Goal: Task Accomplishment & Management: Manage account settings

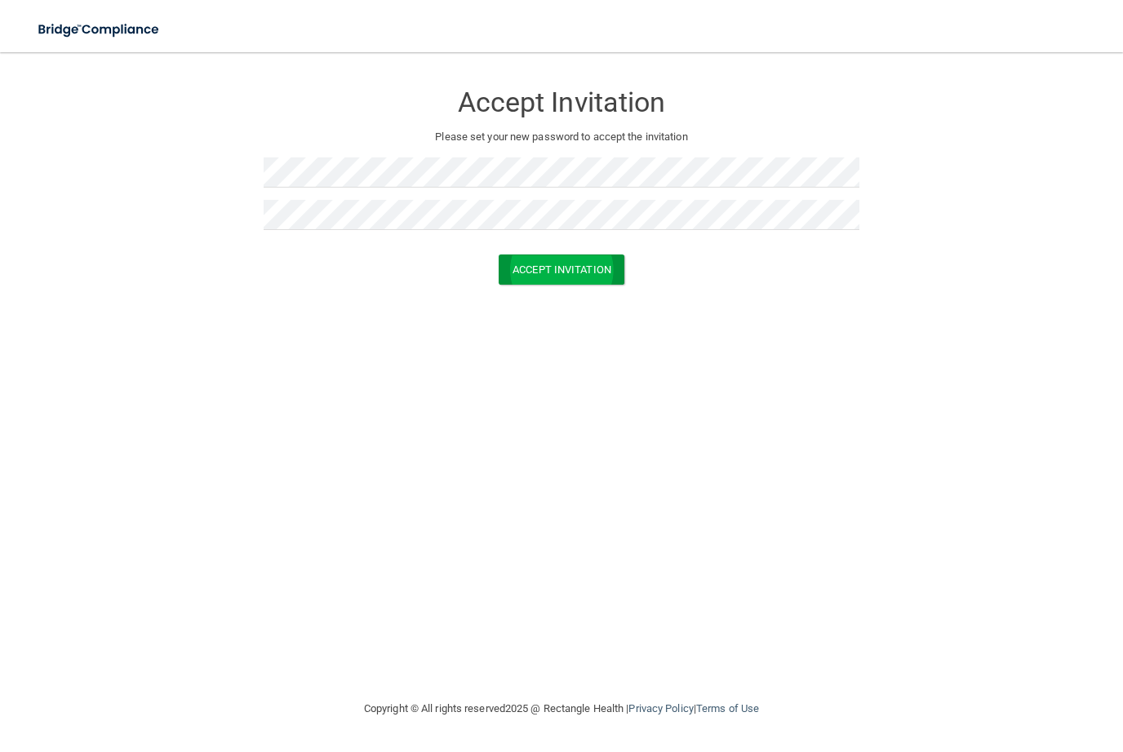
click at [582, 261] on button "Accept Invitation" at bounding box center [562, 270] width 126 height 30
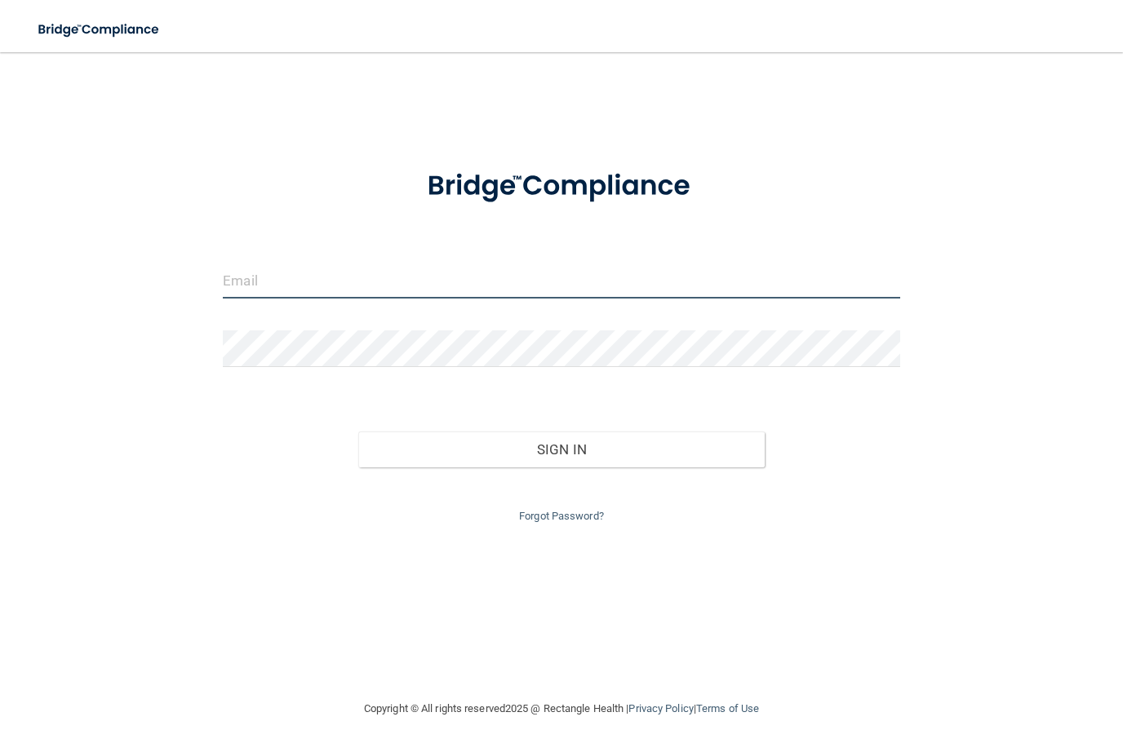
click at [234, 282] on input "email" at bounding box center [561, 280] width 676 height 37
type input "[EMAIL_ADDRESS][DOMAIN_NAME]"
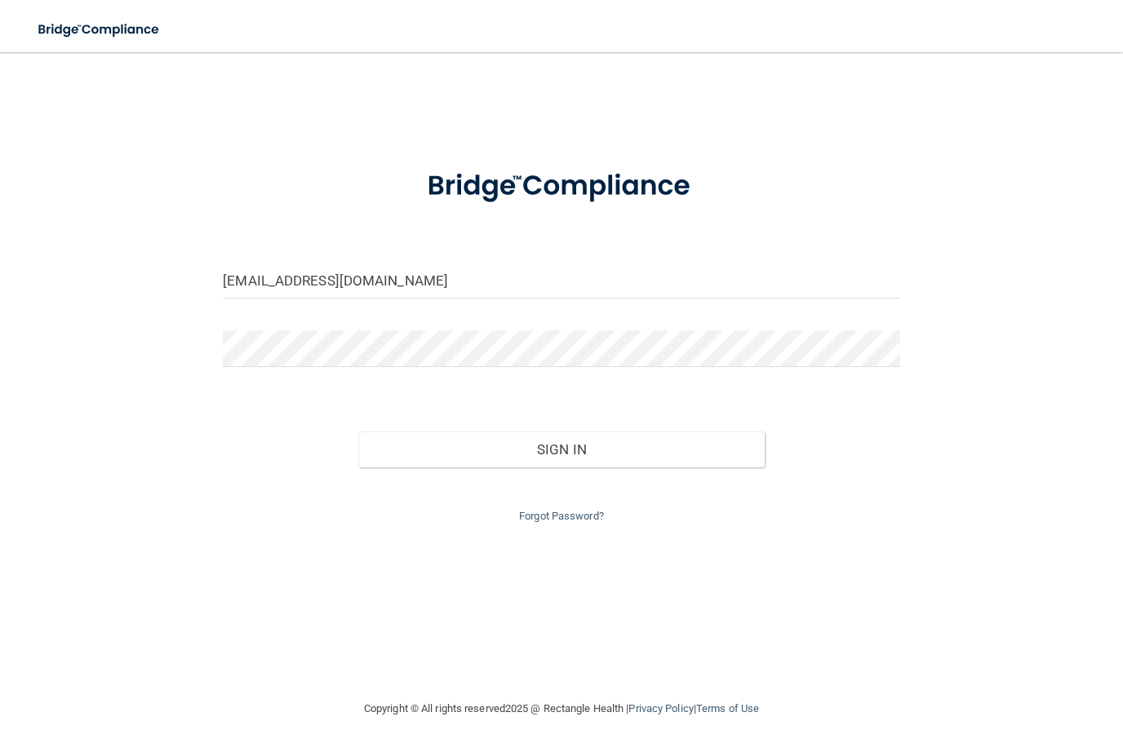
click at [561, 446] on button "Sign In" at bounding box center [561, 450] width 406 height 36
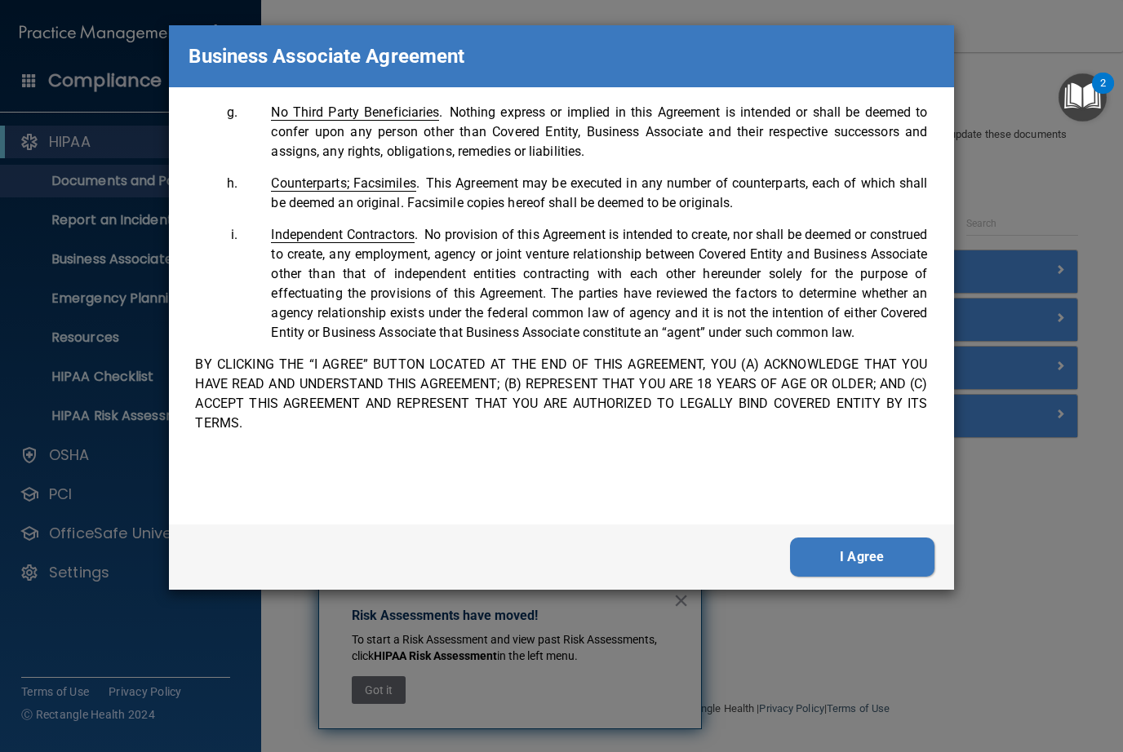
click at [852, 552] on button "I Agree" at bounding box center [862, 557] width 144 height 39
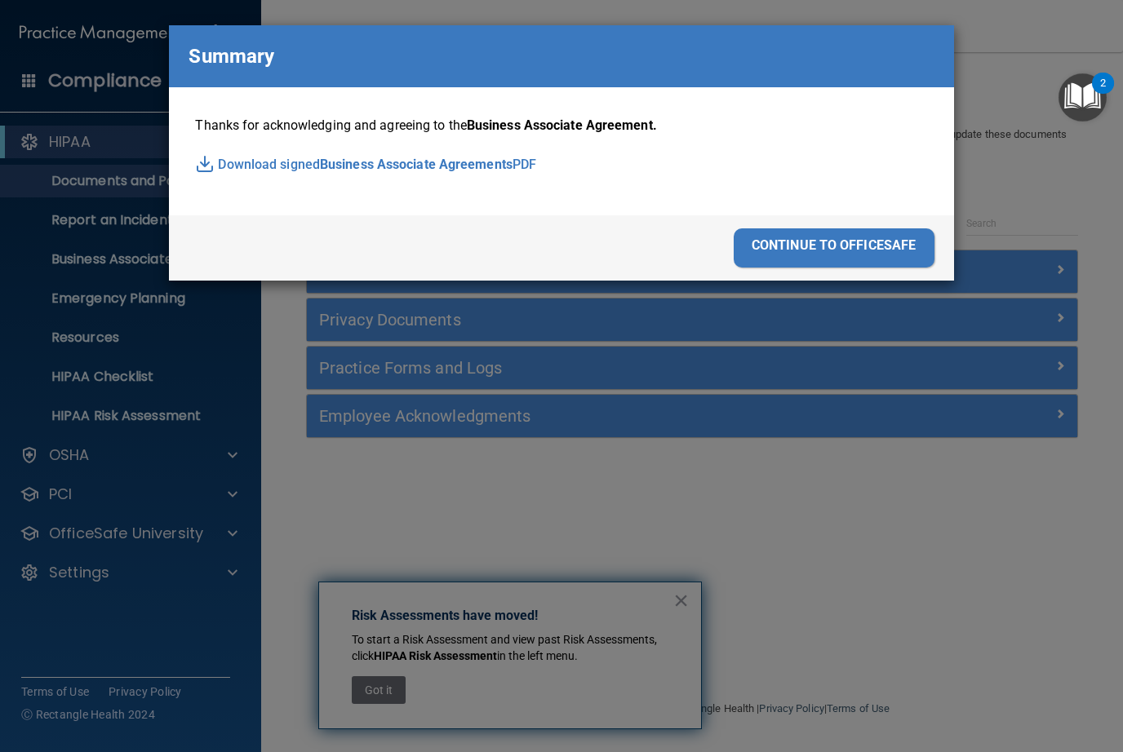
click at [831, 235] on div "continue to officesafe" at bounding box center [834, 247] width 201 height 39
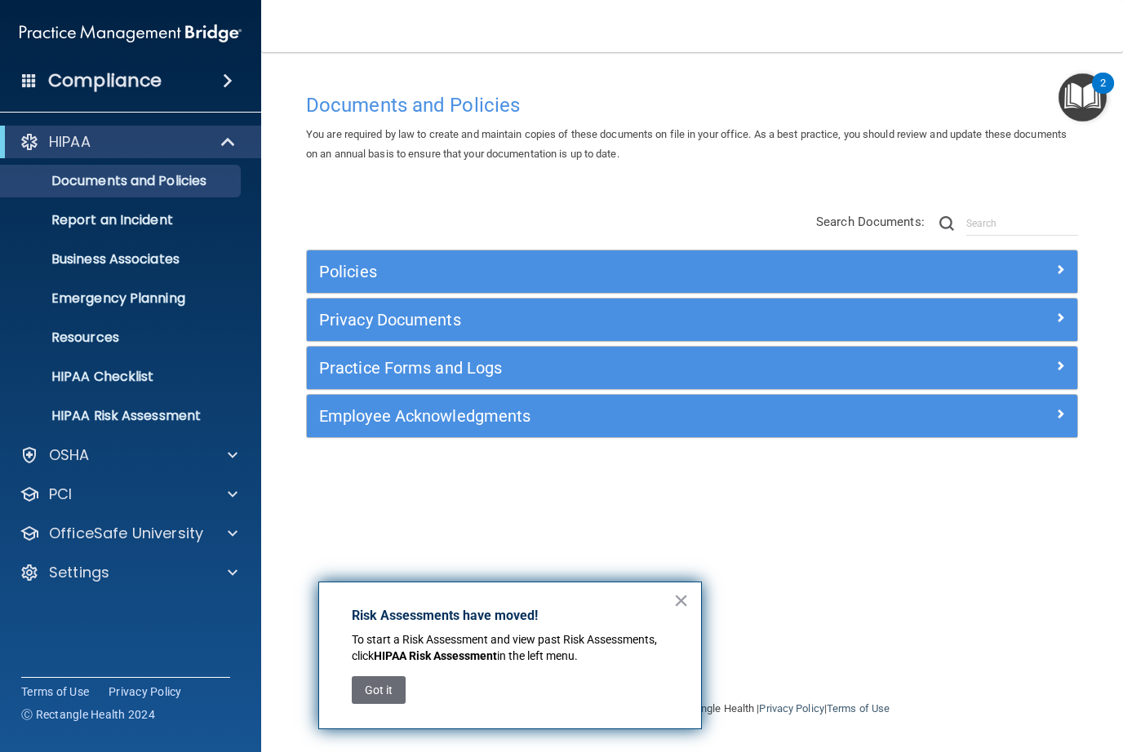
click at [977, 703] on div "Copyright © All rights reserved 2025 @ Rectangle Health | Privacy Policy | Term…" at bounding box center [692, 709] width 596 height 52
click at [998, 233] on input "text" at bounding box center [1022, 223] width 112 height 24
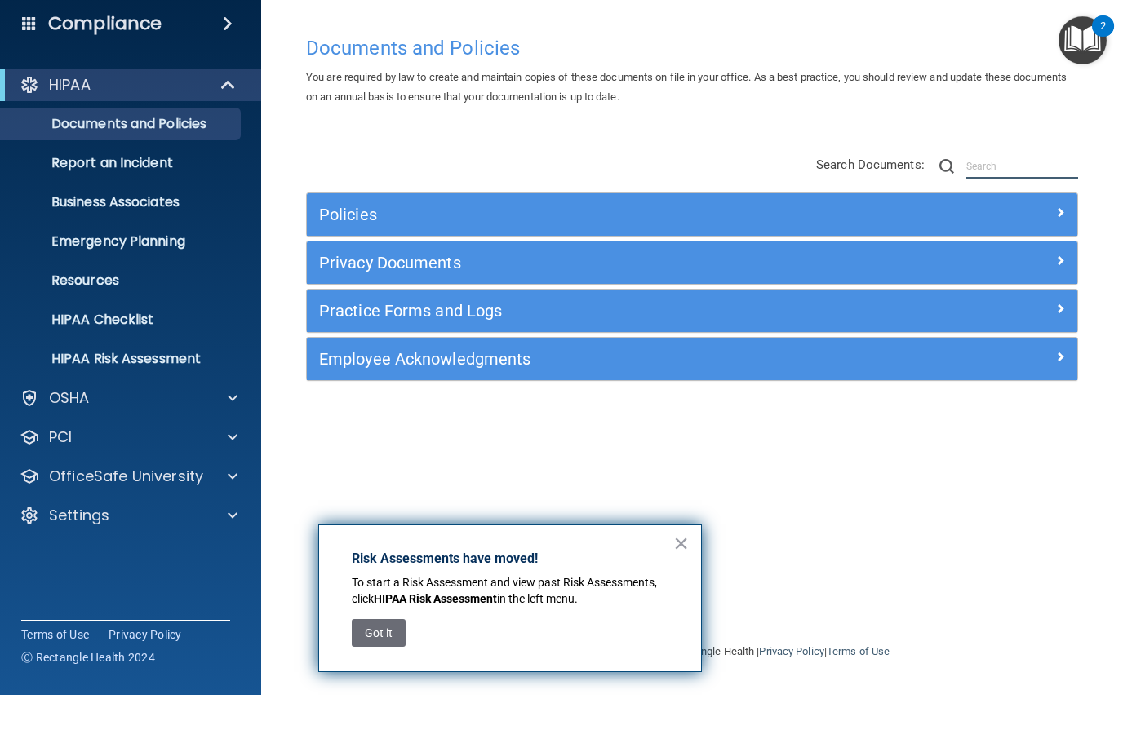
scroll to position [1, 0]
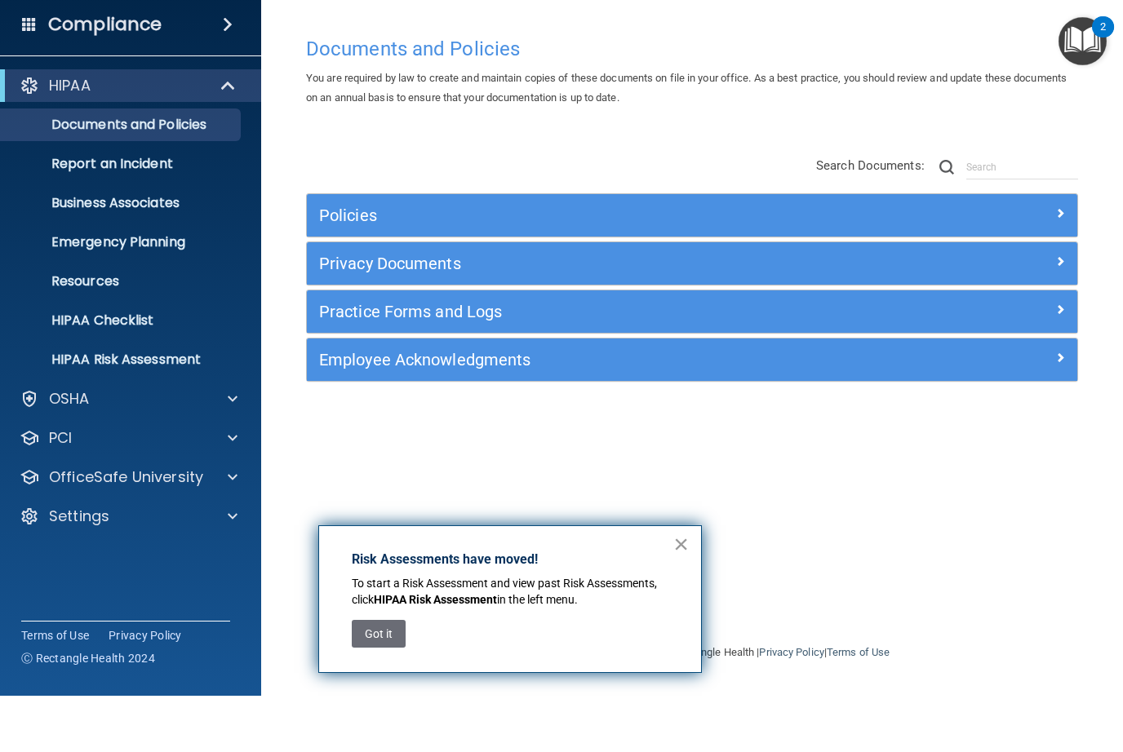
click at [688, 587] on button "×" at bounding box center [681, 600] width 16 height 26
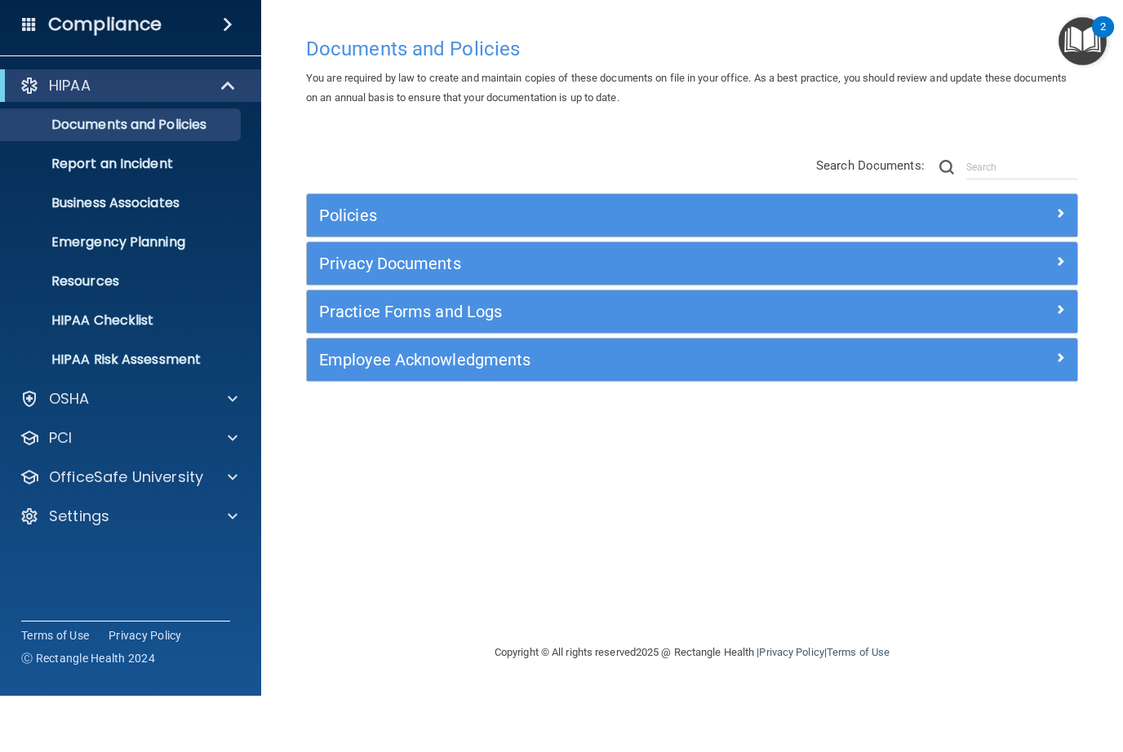
scroll to position [0, 0]
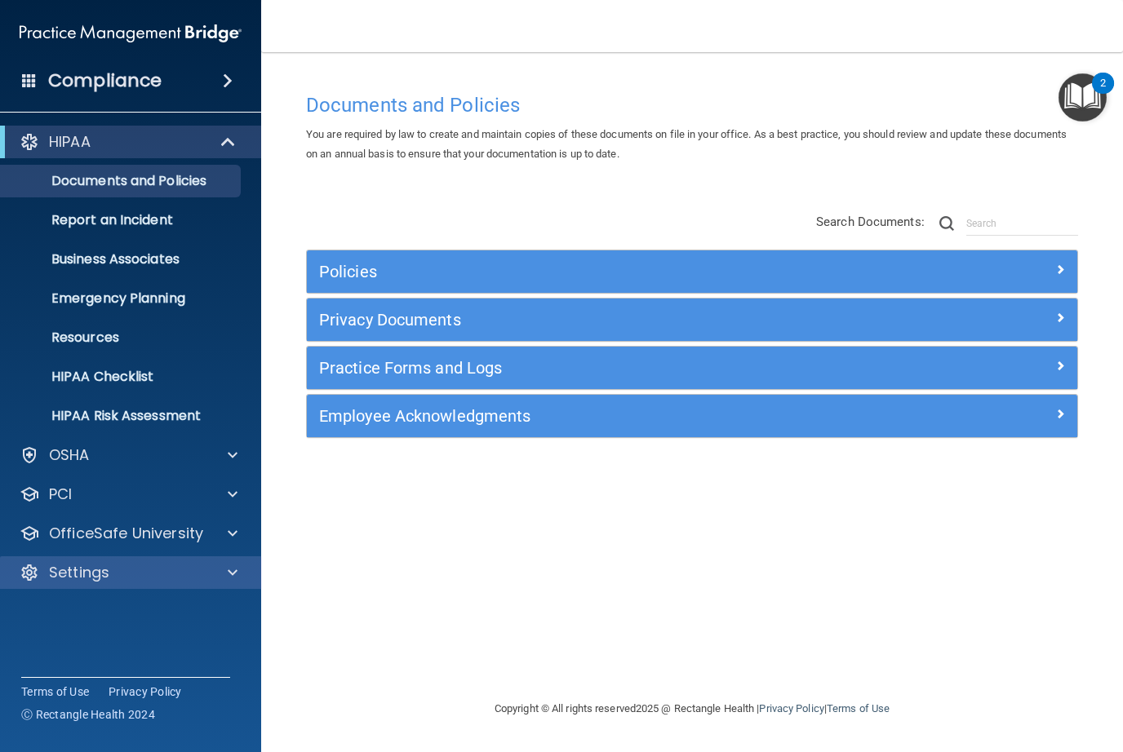
click at [96, 574] on p "Settings" at bounding box center [79, 573] width 60 height 20
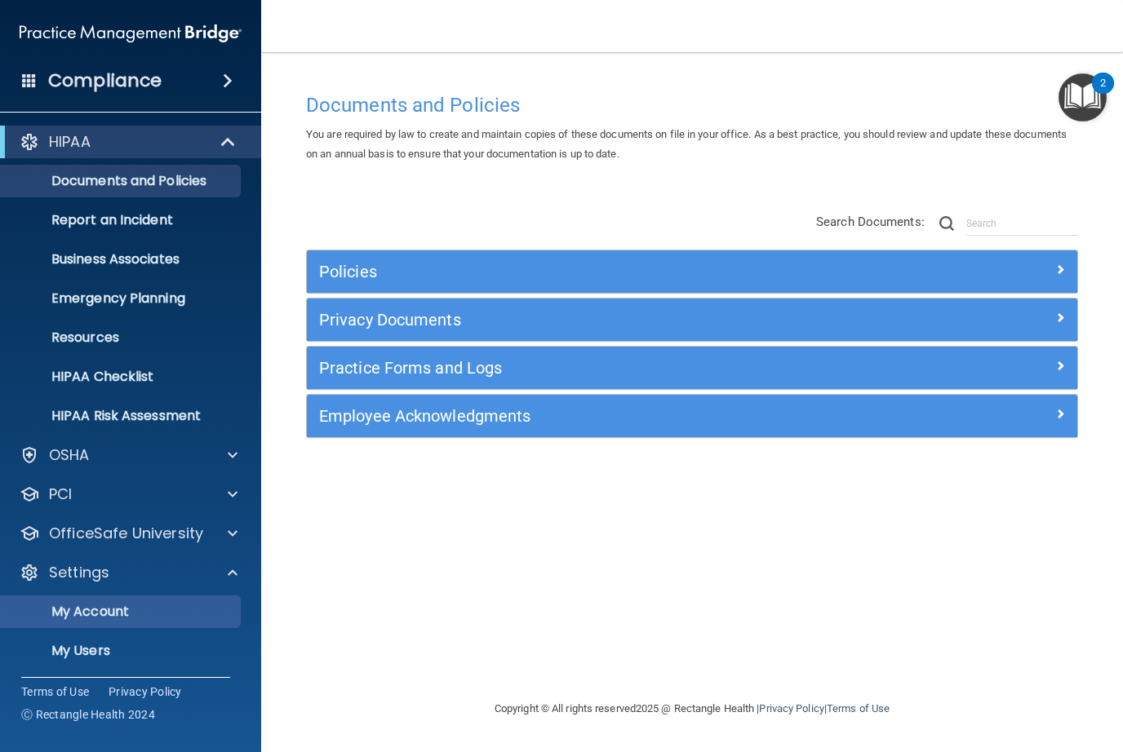
click at [117, 618] on p "My Account" at bounding box center [122, 612] width 223 height 16
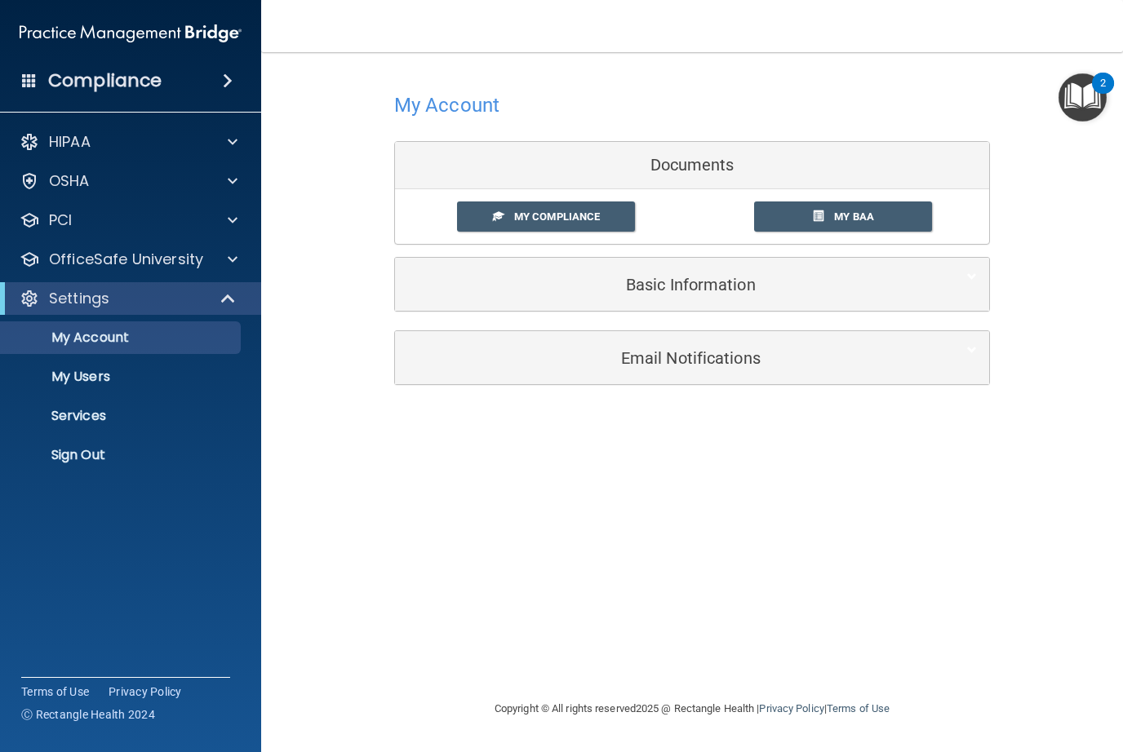
click at [584, 285] on h5 "Basic Information" at bounding box center [667, 285] width 520 height 18
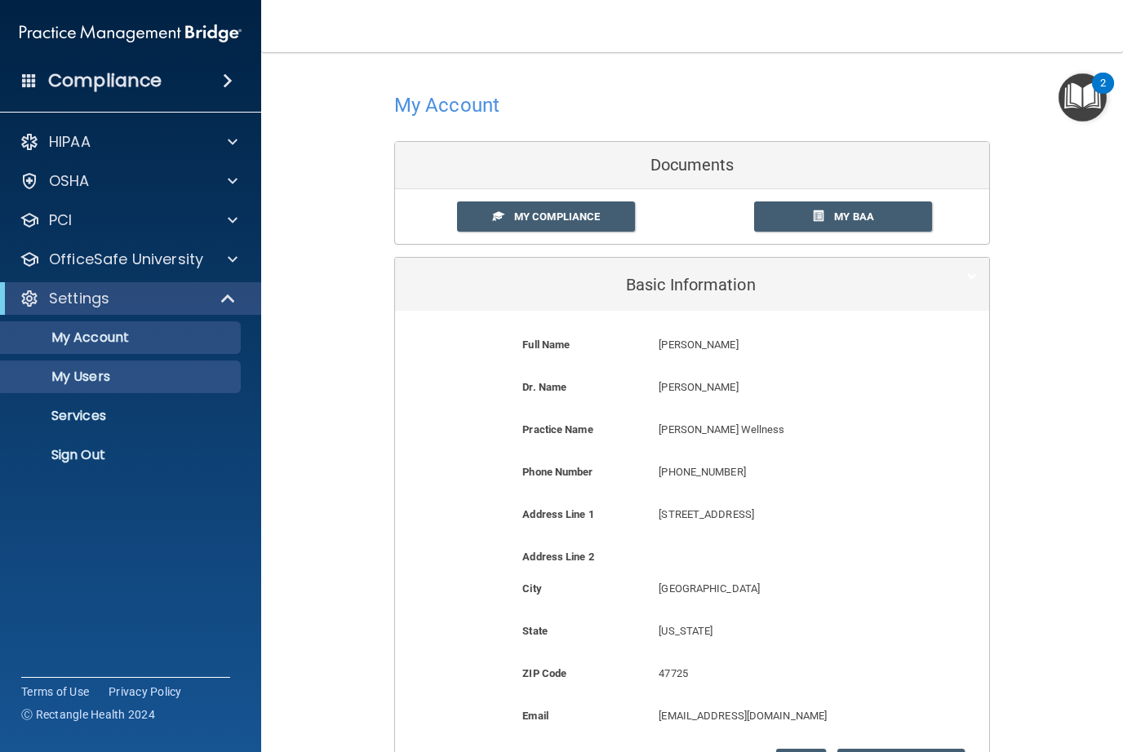
click at [87, 376] on p "My Users" at bounding box center [122, 377] width 223 height 16
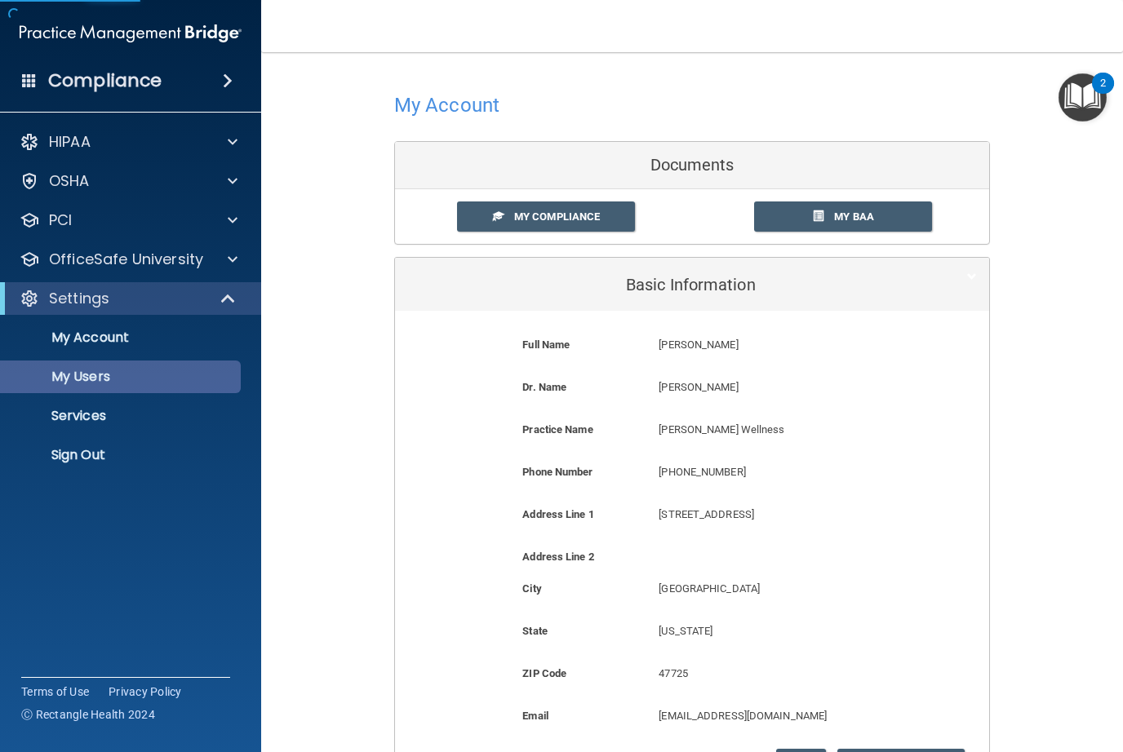
select select "20"
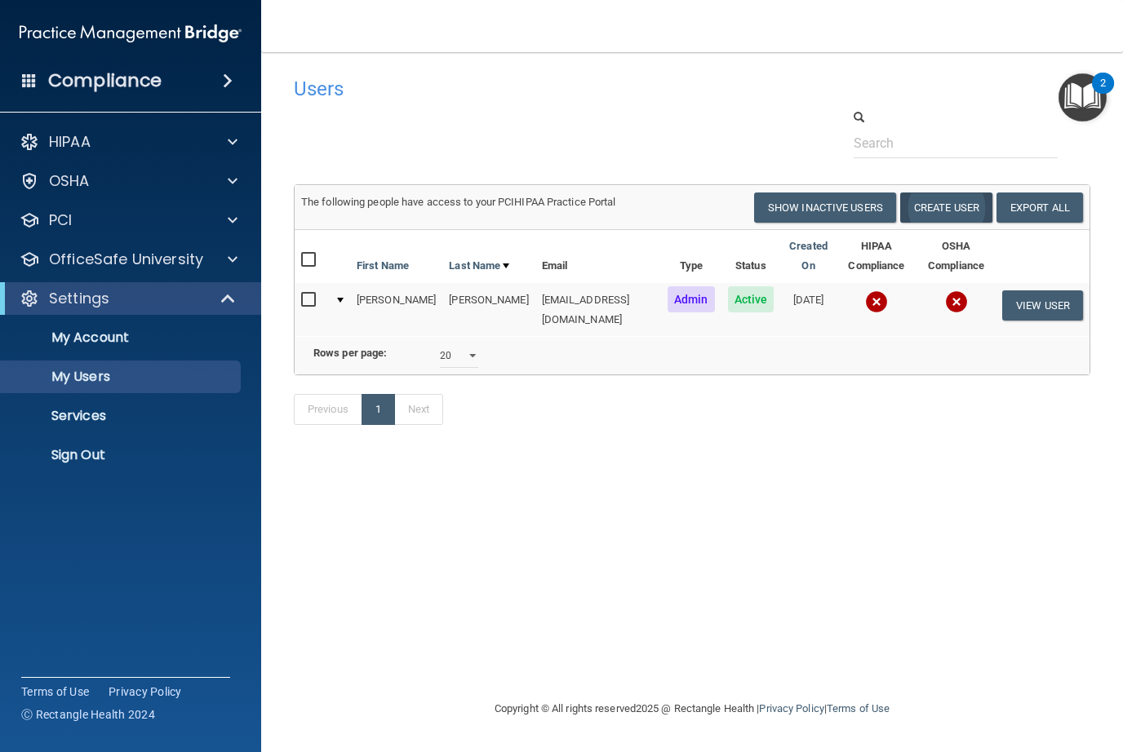
click at [960, 208] on button "Create User" at bounding box center [946, 208] width 92 height 30
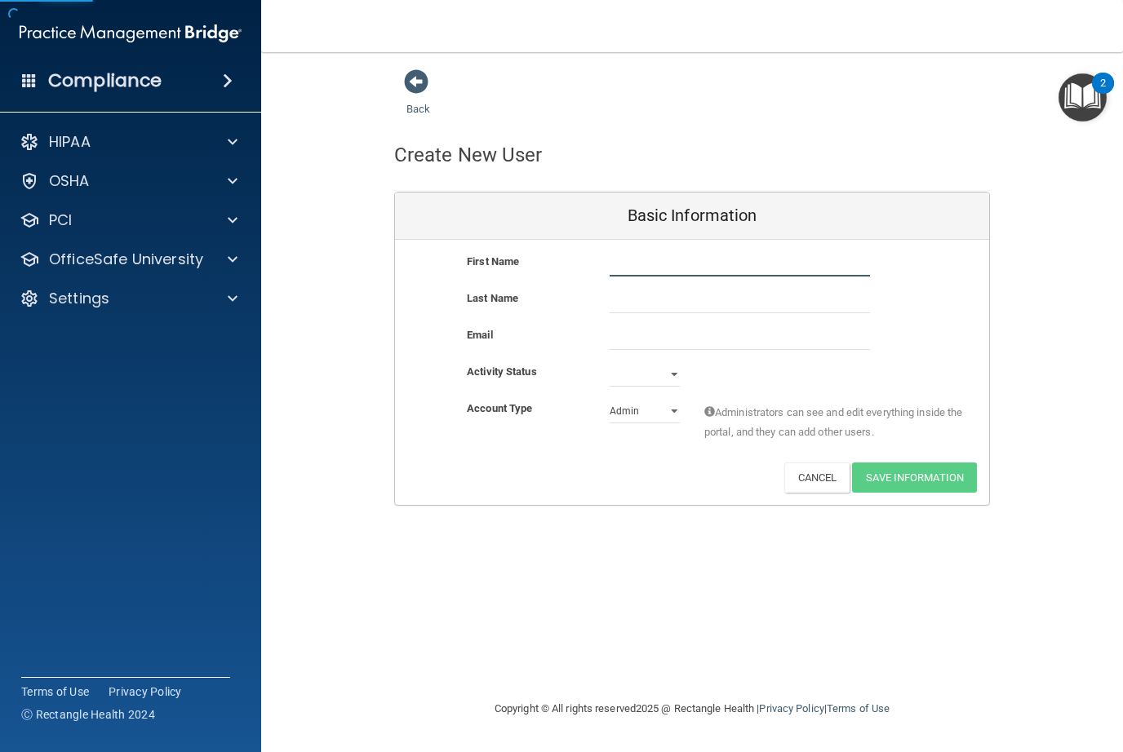
click at [773, 266] on input "text" at bounding box center [740, 264] width 260 height 24
type input "Eirn"
type input "B"
click at [704, 264] on input "Eirn" at bounding box center [740, 264] width 260 height 24
type input "[PERSON_NAME]"
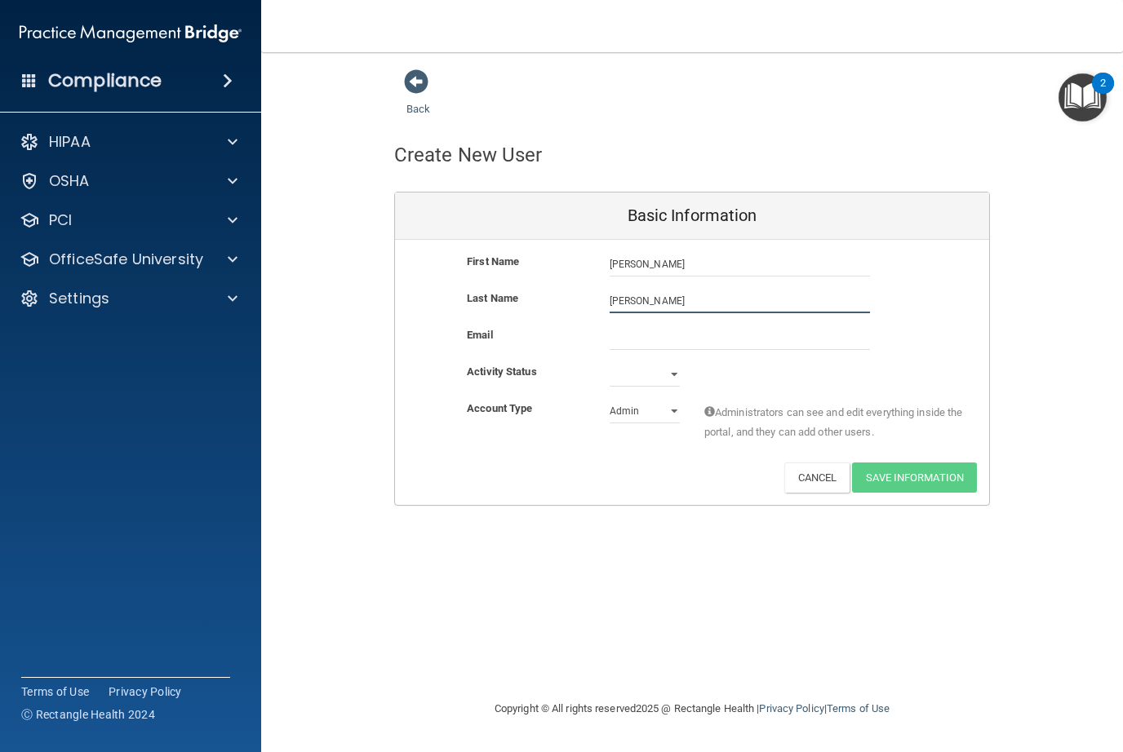
type input "[PERSON_NAME]"
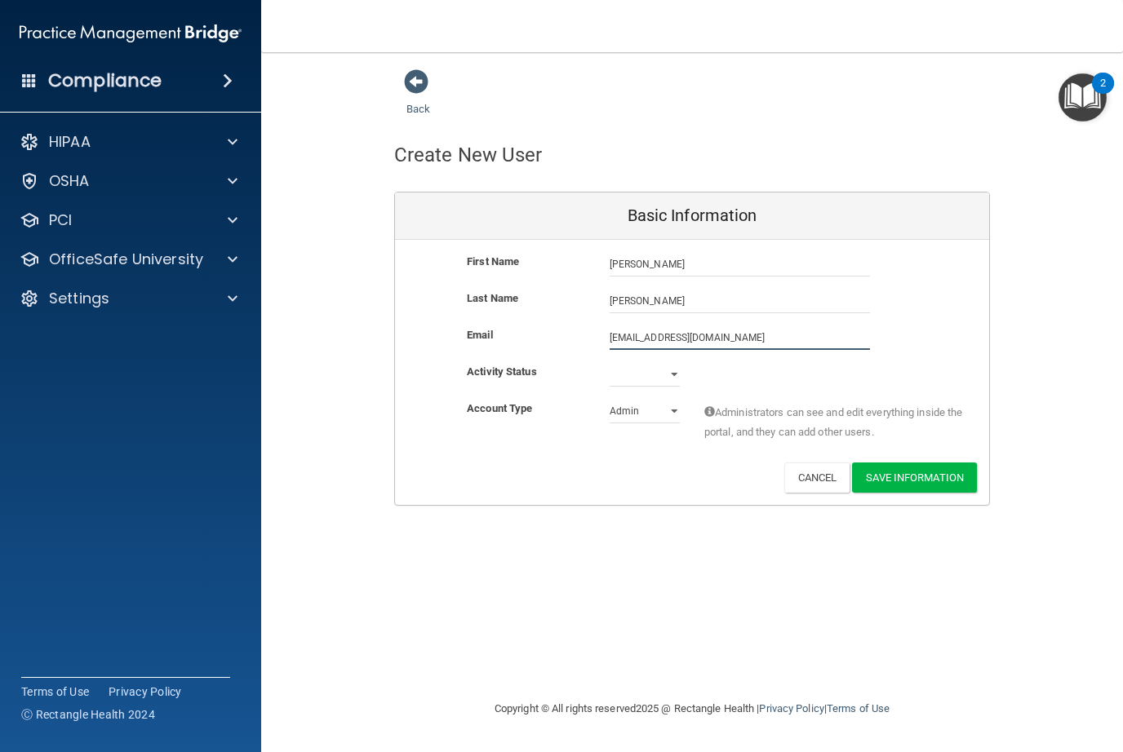
type input "[EMAIL_ADDRESS][DOMAIN_NAME]"
select select "active"
click at [897, 479] on button "Save Information" at bounding box center [914, 478] width 125 height 30
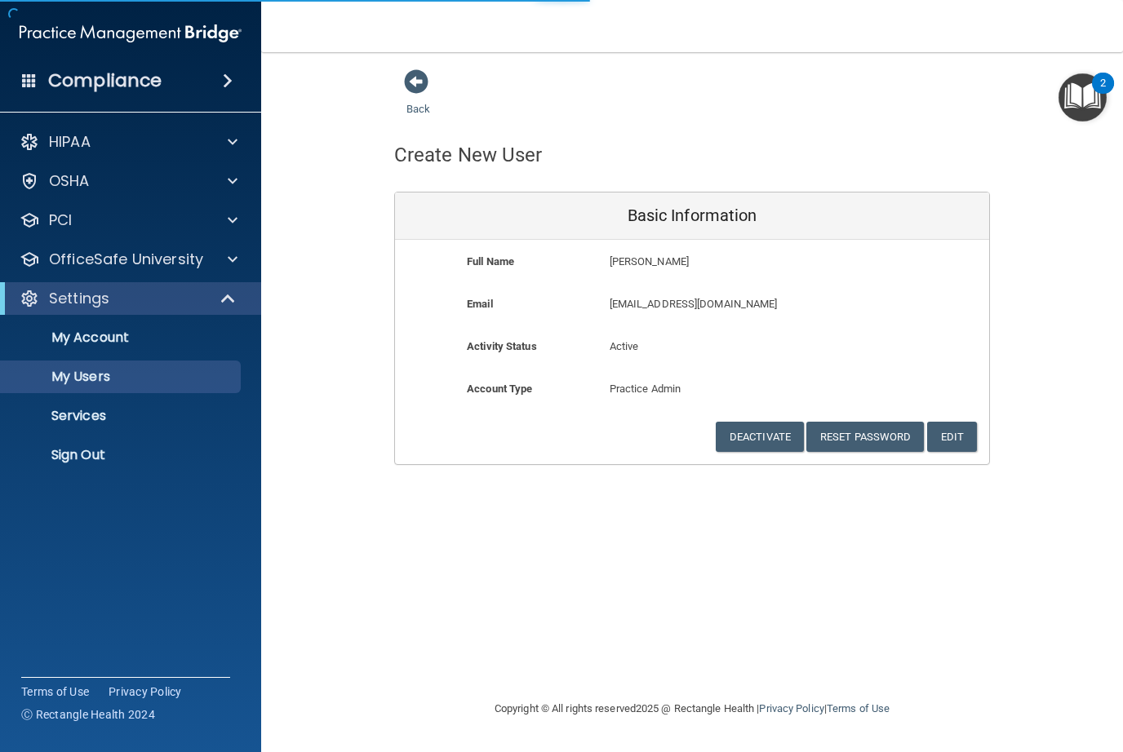
select select "20"
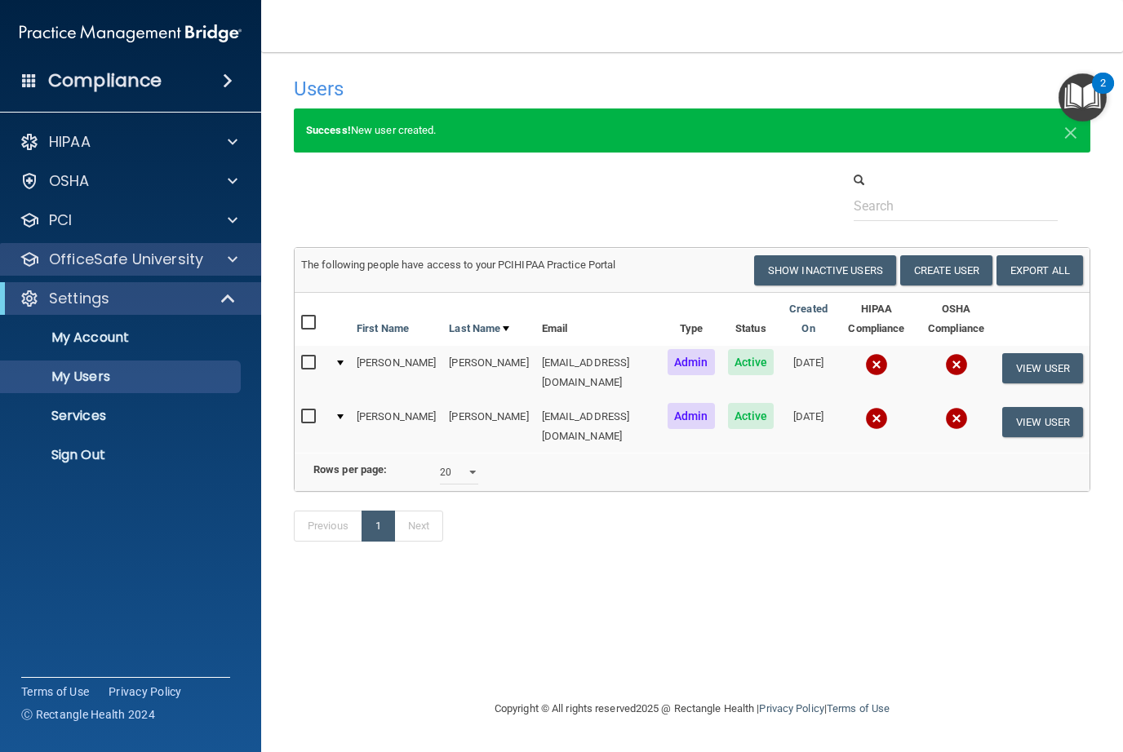
click at [229, 268] on span at bounding box center [233, 260] width 10 height 20
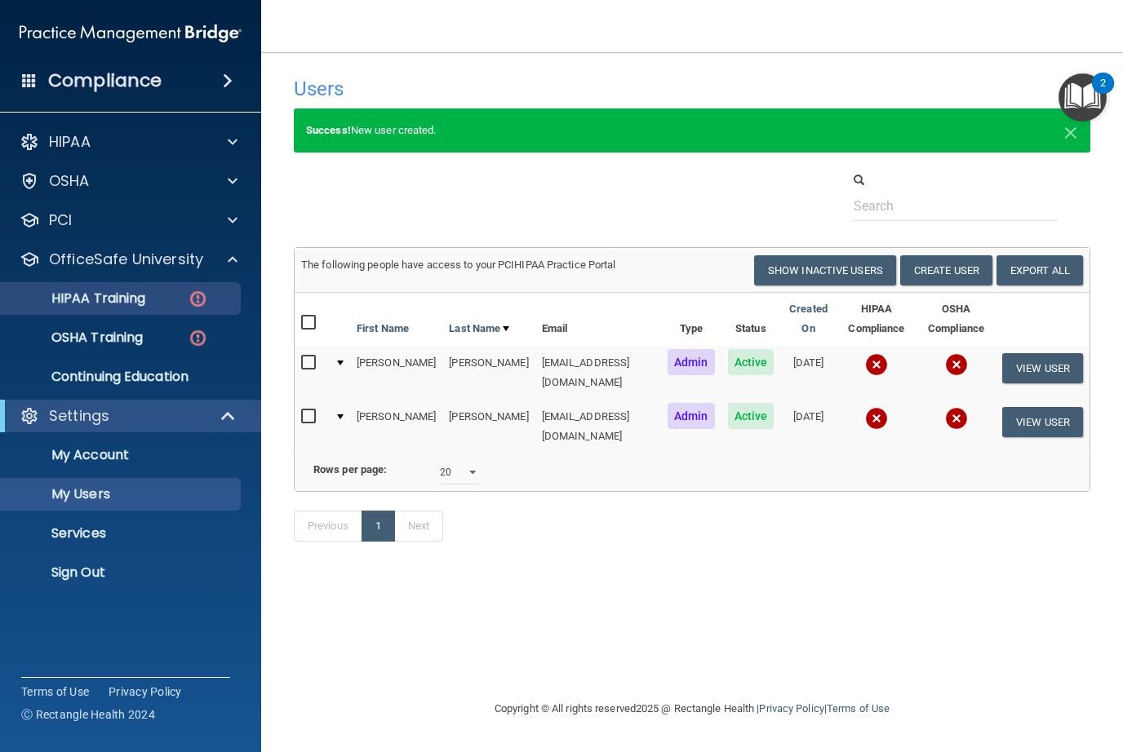
click at [135, 297] on p "HIPAA Training" at bounding box center [78, 298] width 135 height 16
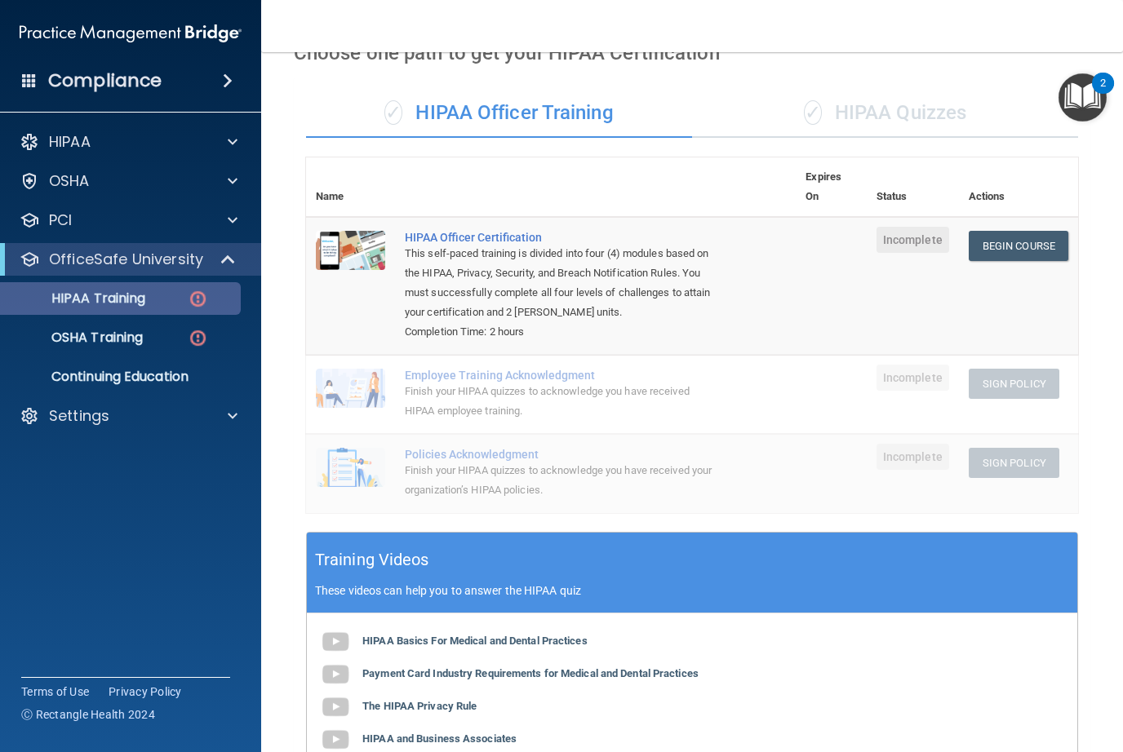
scroll to position [81, 0]
